Goal: Task Accomplishment & Management: Complete application form

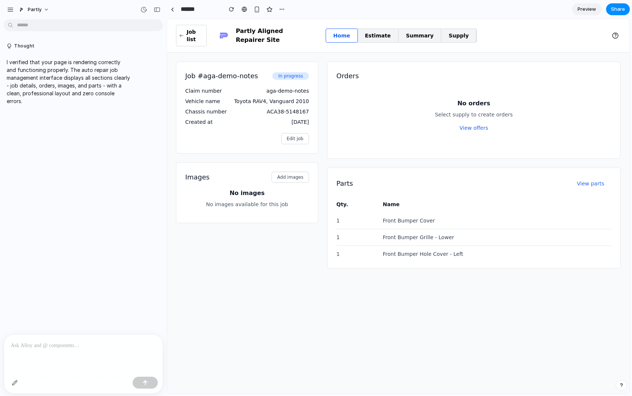
click at [232, 133] on div "Edit job" at bounding box center [247, 138] width 124 height 11
click at [290, 133] on span "Edit job" at bounding box center [295, 138] width 17 height 10
click at [292, 133] on span "Edit job" at bounding box center [295, 138] width 17 height 10
click at [299, 172] on span "Add images" at bounding box center [290, 177] width 26 height 10
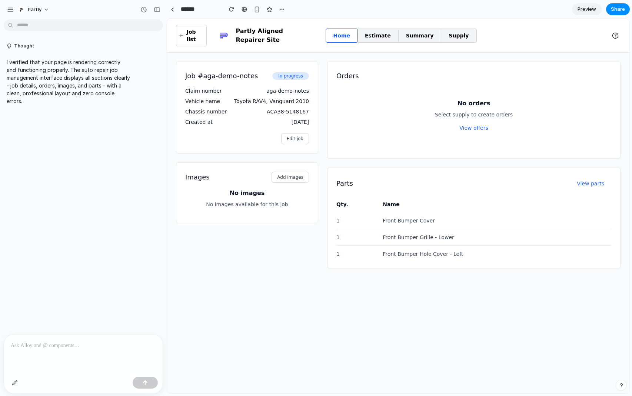
click at [299, 172] on span "Add images" at bounding box center [290, 177] width 26 height 10
click at [290, 72] on span "In progress" at bounding box center [290, 75] width 37 height 7
click at [290, 172] on span "Add images" at bounding box center [290, 177] width 26 height 10
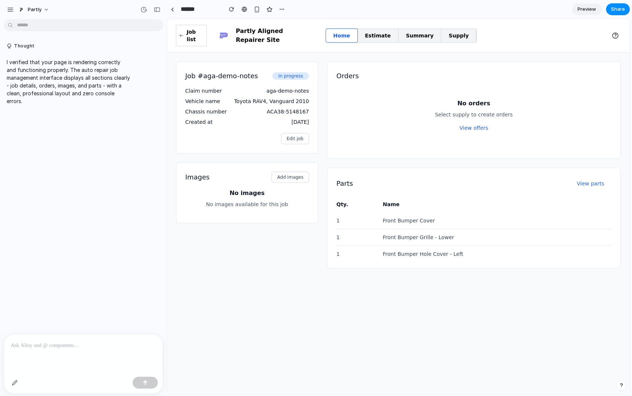
click at [290, 172] on span "Add images" at bounding box center [290, 177] width 26 height 10
click at [286, 173] on span "Add images" at bounding box center [290, 177] width 26 height 10
click at [285, 173] on span "Add images" at bounding box center [290, 177] width 26 height 10
click at [427, 229] on td "Front Bumper Grille - Lower" at bounding box center [495, 237] width 232 height 17
click at [86, 344] on p at bounding box center [83, 345] width 145 height 9
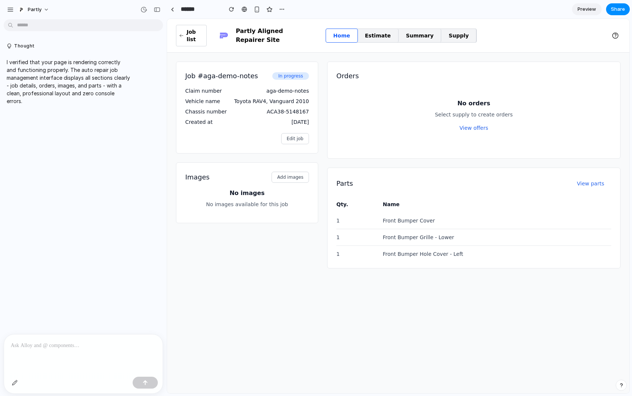
drag, startPoint x: 47, startPoint y: 344, endPoint x: 142, endPoint y: 340, distance: 94.9
click at [87, 342] on p at bounding box center [83, 345] width 145 height 9
click at [520, 30] on button "button" at bounding box center [615, 35] width 10 height 10
click at [67, 358] on div at bounding box center [83, 353] width 159 height 39
click at [148, 379] on button "button" at bounding box center [145, 382] width 25 height 12
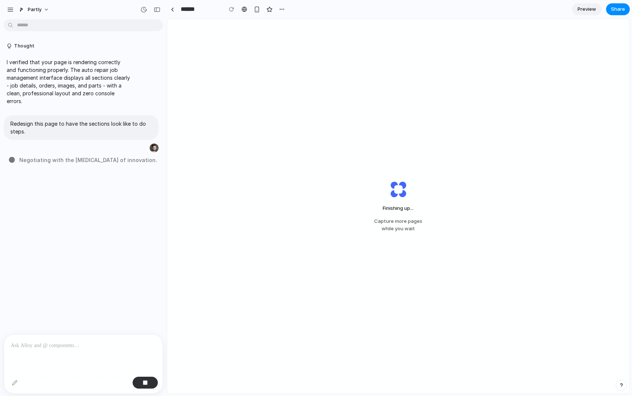
click at [118, 254] on div "Thought I verified that your page is rendering correctly and functioning proper…" at bounding box center [81, 178] width 162 height 312
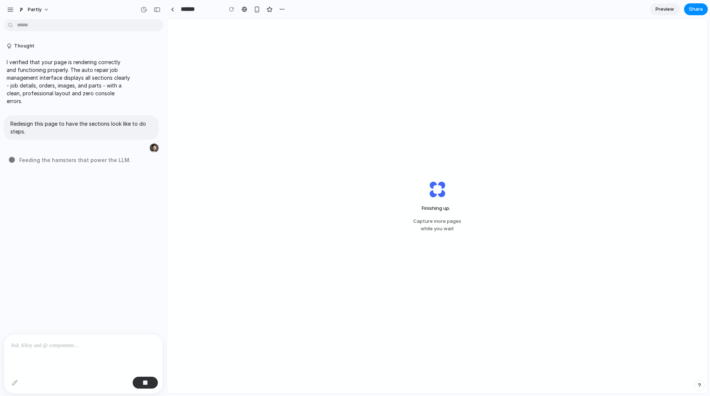
click at [309, 167] on div "Finishing up . Capture more pages while you wait" at bounding box center [437, 206] width 540 height 374
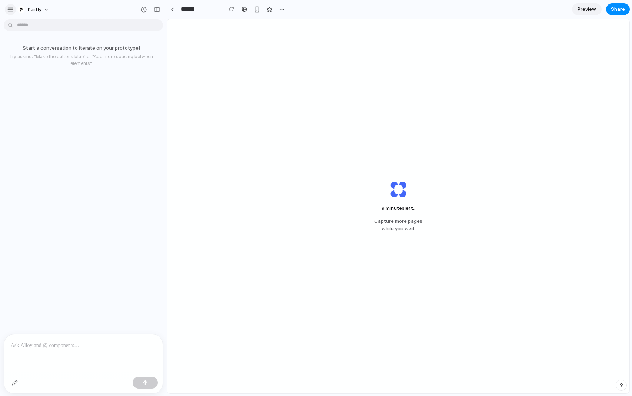
click at [10, 12] on div "button" at bounding box center [10, 9] width 7 height 7
click at [116, 88] on div "Start a conversation to iterate on your prototype! Try asking: "Make the button…" at bounding box center [81, 178] width 162 height 312
click at [280, 11] on div "button" at bounding box center [282, 9] width 6 height 6
click at [281, 9] on div "Duplicate Delete" at bounding box center [316, 198] width 632 height 396
click at [47, 12] on button "Partly" at bounding box center [33, 10] width 39 height 12
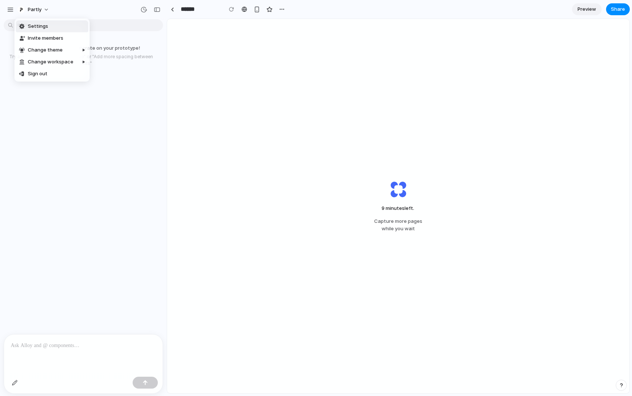
click at [5, 9] on div "Settings Invite members Change theme Change workspace Sign out" at bounding box center [316, 198] width 632 height 396
click at [13, 7] on div "button" at bounding box center [10, 9] width 7 height 7
click at [11, 8] on div "button" at bounding box center [10, 9] width 7 height 7
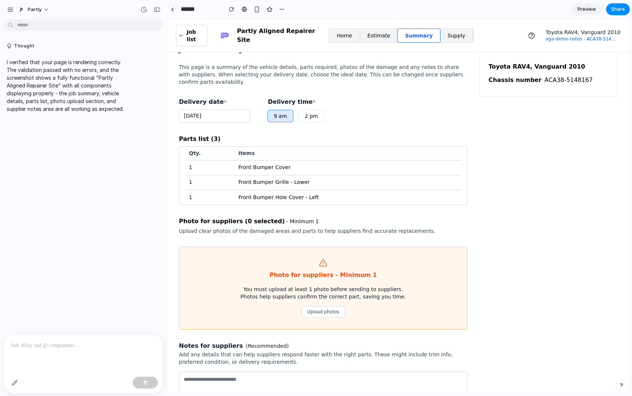
scroll to position [80, 0]
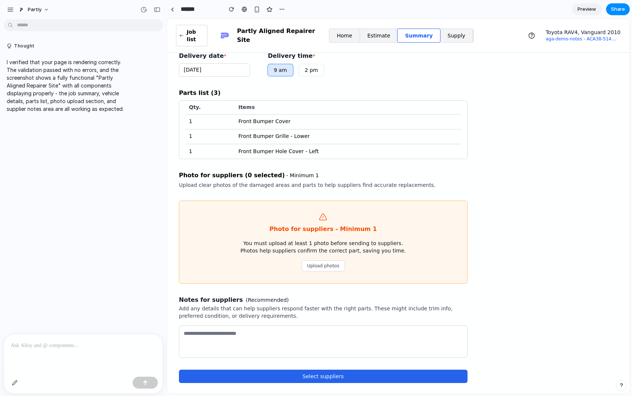
click at [329, 260] on span "Upload photos" at bounding box center [323, 265] width 32 height 10
click at [231, 304] on p "Add any details that can help suppliers respond faster with the right parts. Th…" at bounding box center [323, 311] width 289 height 15
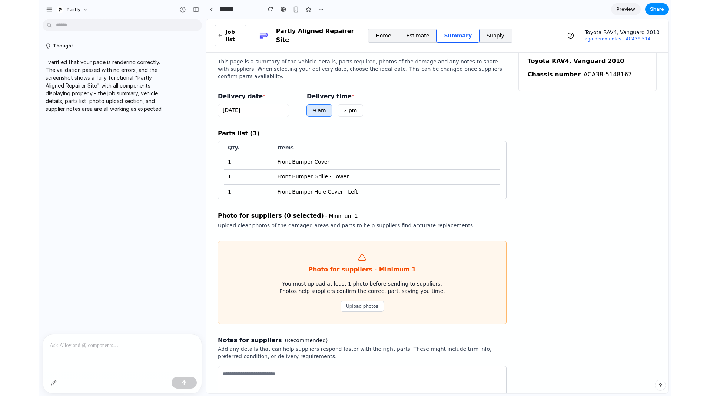
scroll to position [0, 0]
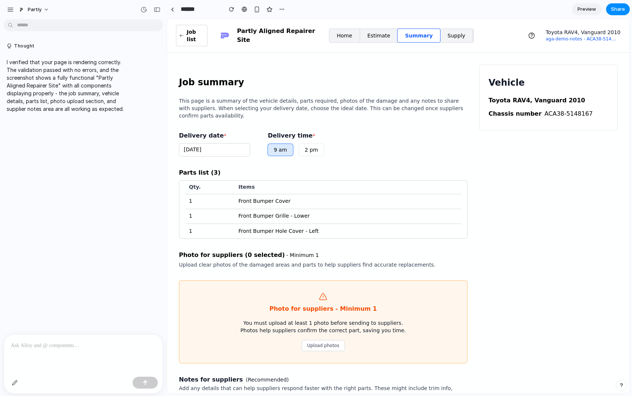
click at [278, 144] on button "9 am" at bounding box center [280, 150] width 25 height 12
click at [306, 144] on button "2 pm" at bounding box center [311, 150] width 25 height 12
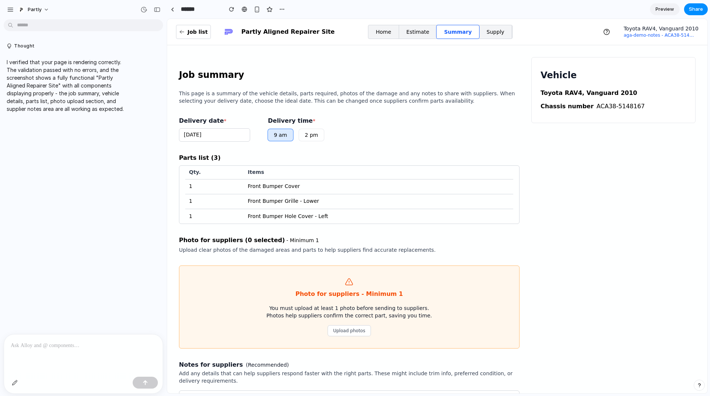
click at [414, 34] on link "Estimate" at bounding box center [418, 31] width 38 height 13
click at [386, 34] on link "Home" at bounding box center [383, 31] width 30 height 13
click at [13, 386] on button "button" at bounding box center [15, 382] width 12 height 12
click at [314, 121] on div at bounding box center [437, 206] width 540 height 374
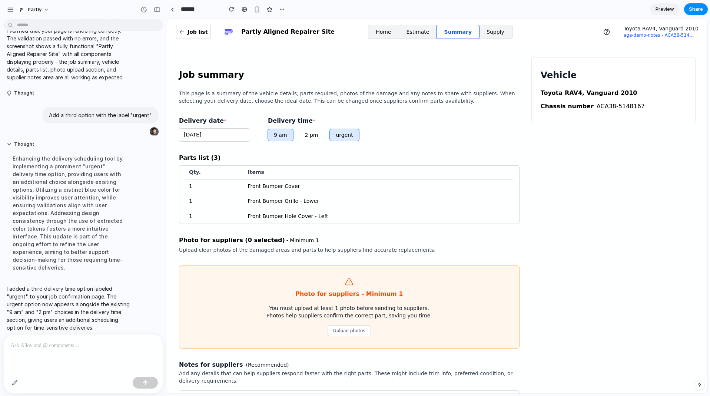
click at [597, 173] on div "Vehicle Toyota RAV4, Vanguard 2010 Chassis number ACA38-5148167" at bounding box center [613, 252] width 164 height 390
click at [15, 387] on button "button" at bounding box center [15, 382] width 12 height 12
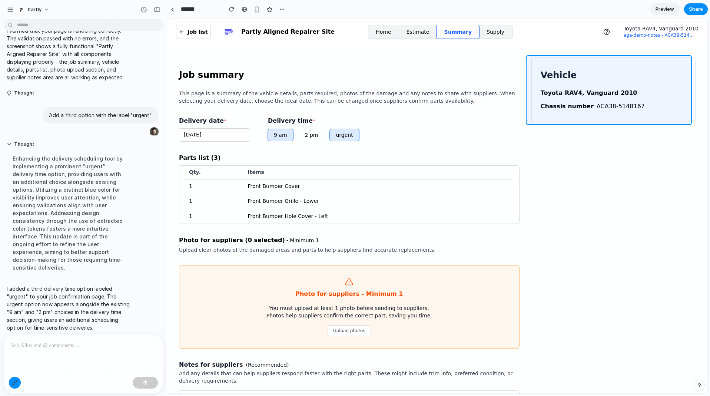
click at [619, 60] on div at bounding box center [437, 206] width 540 height 374
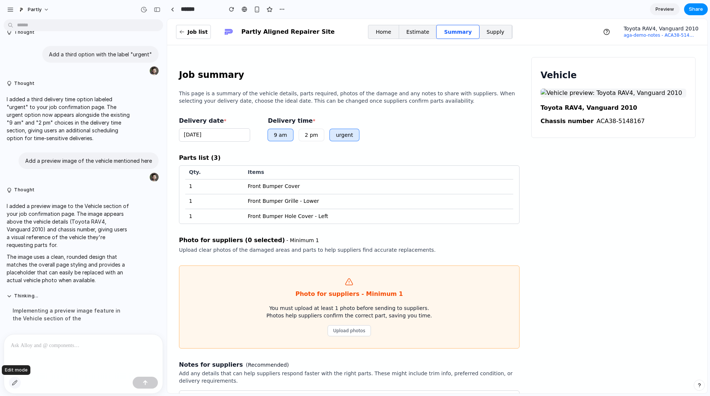
click at [17, 381] on div "button" at bounding box center [15, 382] width 6 height 6
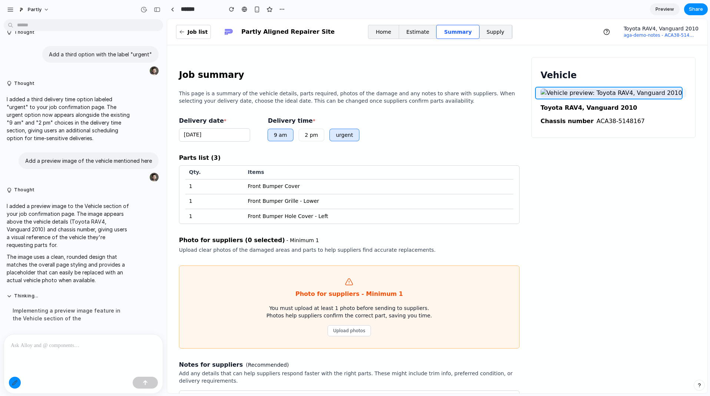
click at [621, 94] on div at bounding box center [437, 206] width 540 height 374
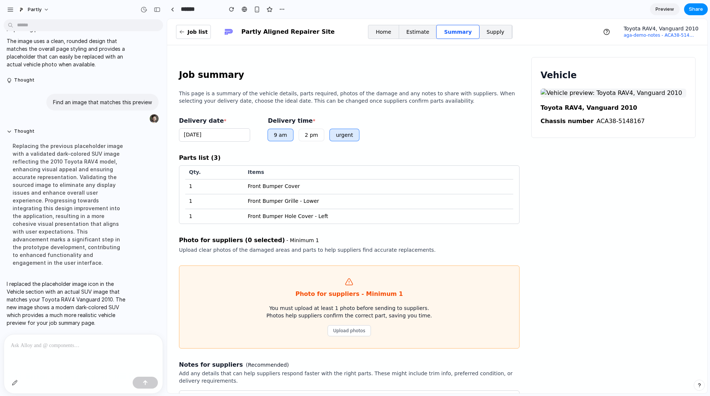
click at [314, 135] on button "2 pm" at bounding box center [311, 135] width 25 height 12
click at [332, 134] on button "urgent" at bounding box center [344, 135] width 29 height 12
click at [304, 136] on button "2 pm" at bounding box center [311, 135] width 25 height 12
click at [305, 133] on button "2 pm" at bounding box center [311, 135] width 25 height 12
click at [343, 135] on button "urgent" at bounding box center [344, 135] width 29 height 12
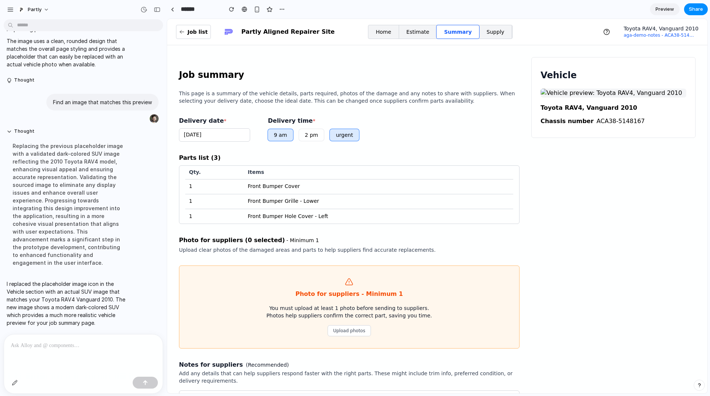
click at [300, 134] on button "2 pm" at bounding box center [311, 135] width 25 height 12
drag, startPoint x: 347, startPoint y: 136, endPoint x: 343, endPoint y: 135, distance: 4.1
click at [346, 135] on button "urgent" at bounding box center [344, 135] width 29 height 12
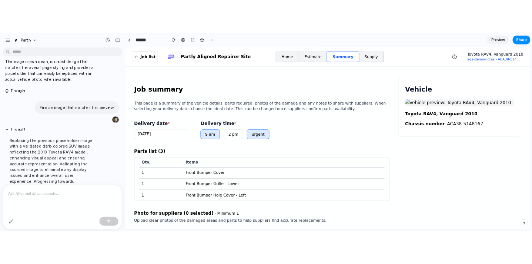
scroll to position [327, 0]
